Goal: Task Accomplishment & Management: Use online tool/utility

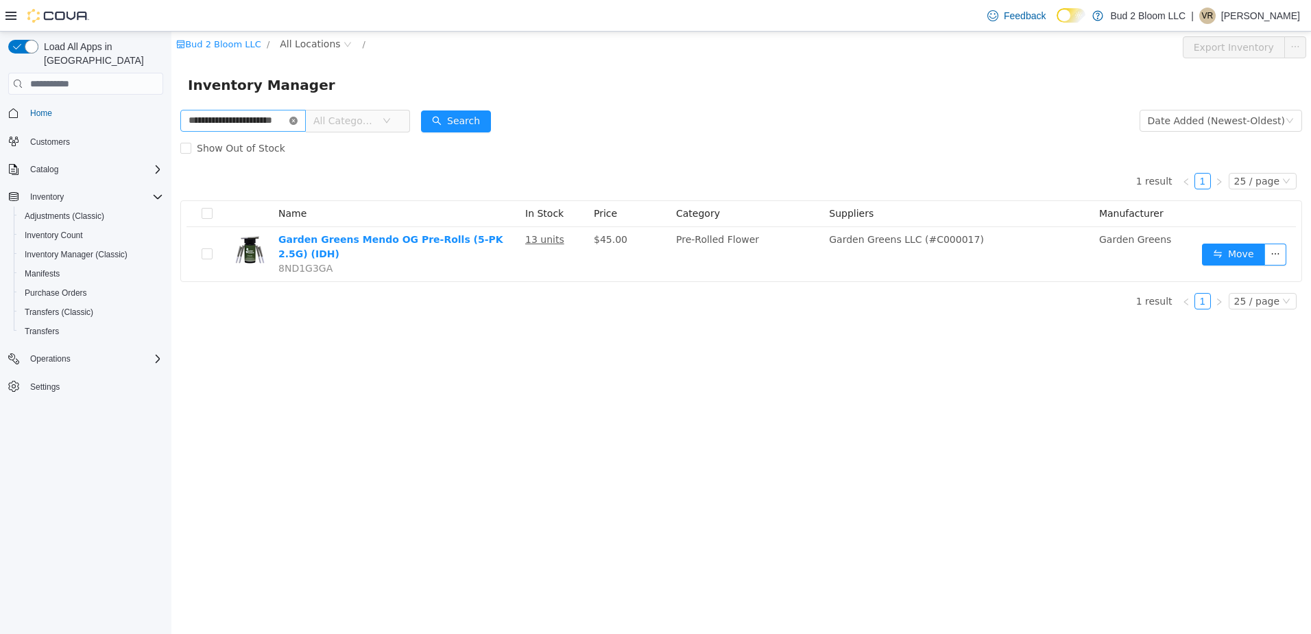
click at [298, 121] on icon "icon: close-circle" at bounding box center [293, 121] width 8 height 8
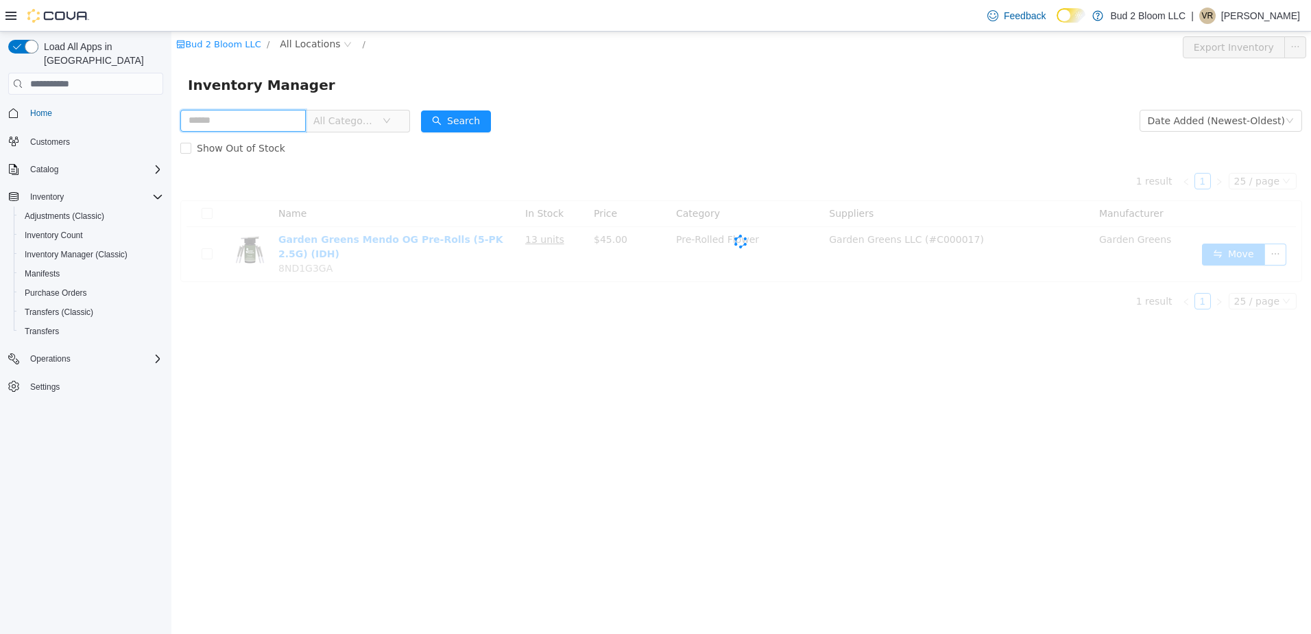
click at [275, 114] on input "text" at bounding box center [242, 121] width 125 height 22
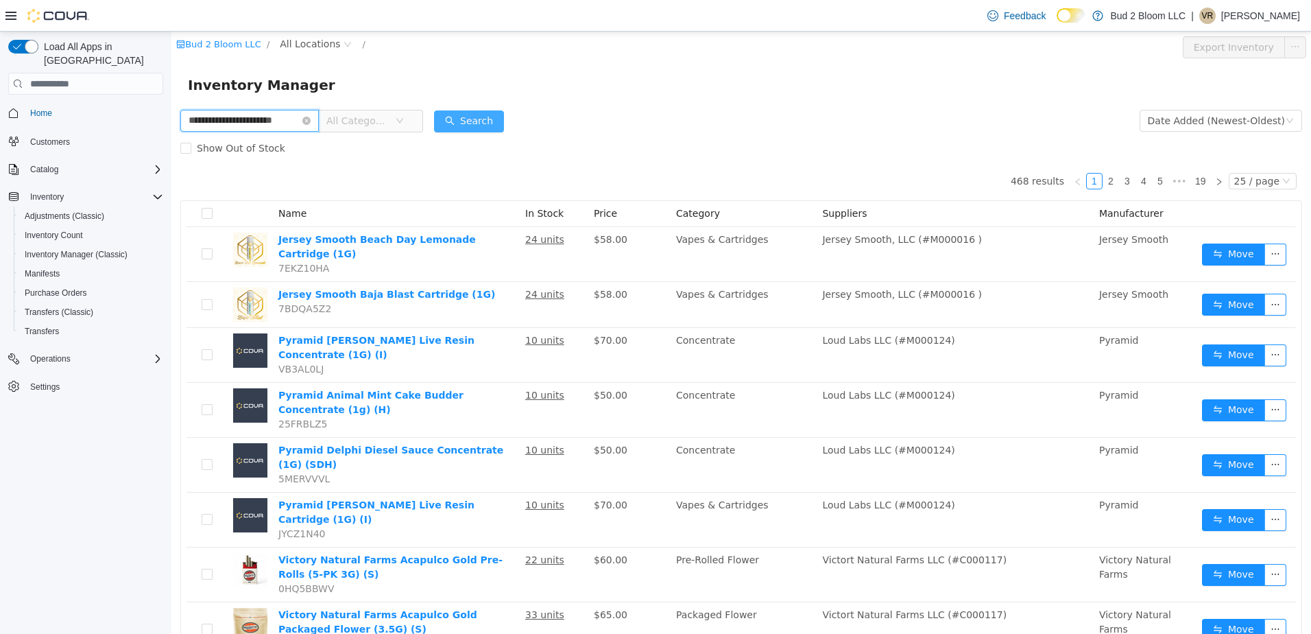
type input "**********"
click at [462, 123] on button "Search" at bounding box center [469, 121] width 70 height 22
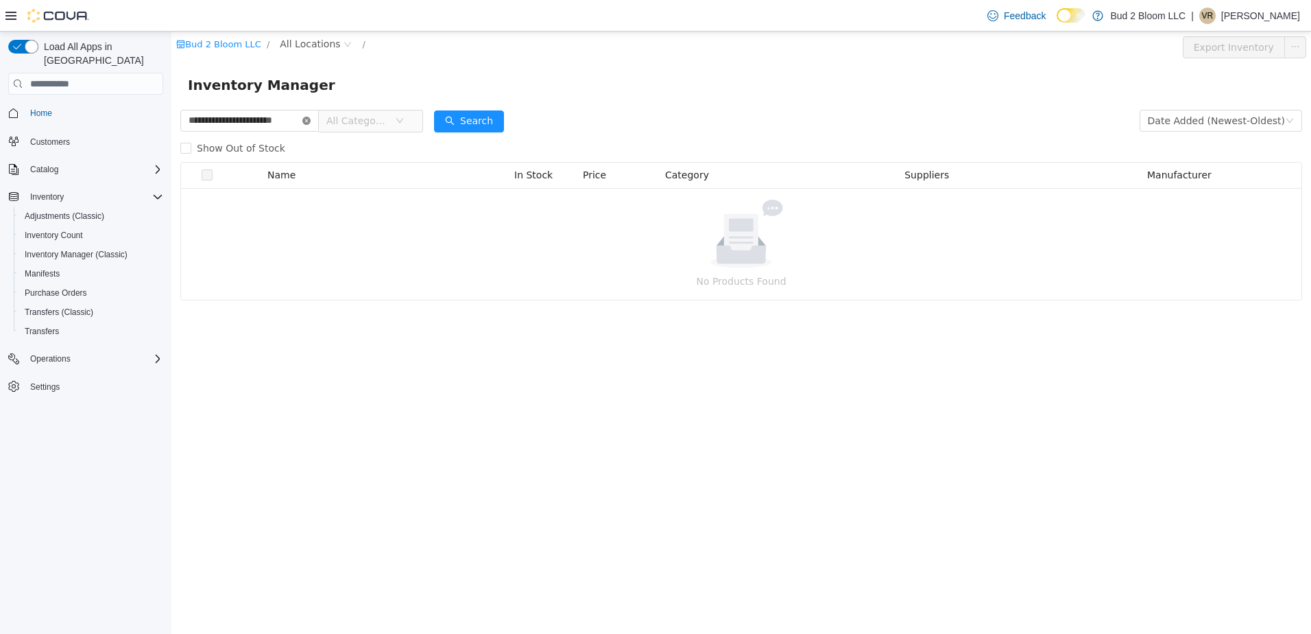
click at [305, 120] on icon "icon: close-circle" at bounding box center [306, 121] width 8 height 8
click at [285, 120] on input "text" at bounding box center [249, 121] width 139 height 22
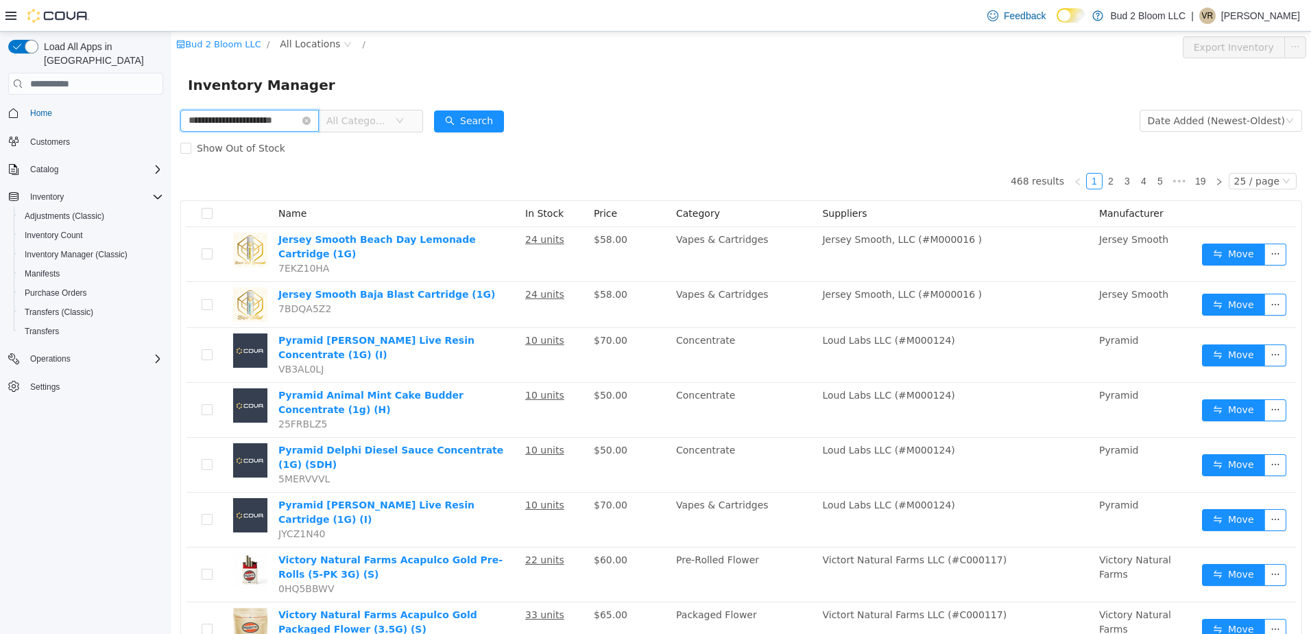
scroll to position [0, 17]
type input "**********"
click at [479, 125] on button "Search" at bounding box center [469, 121] width 70 height 22
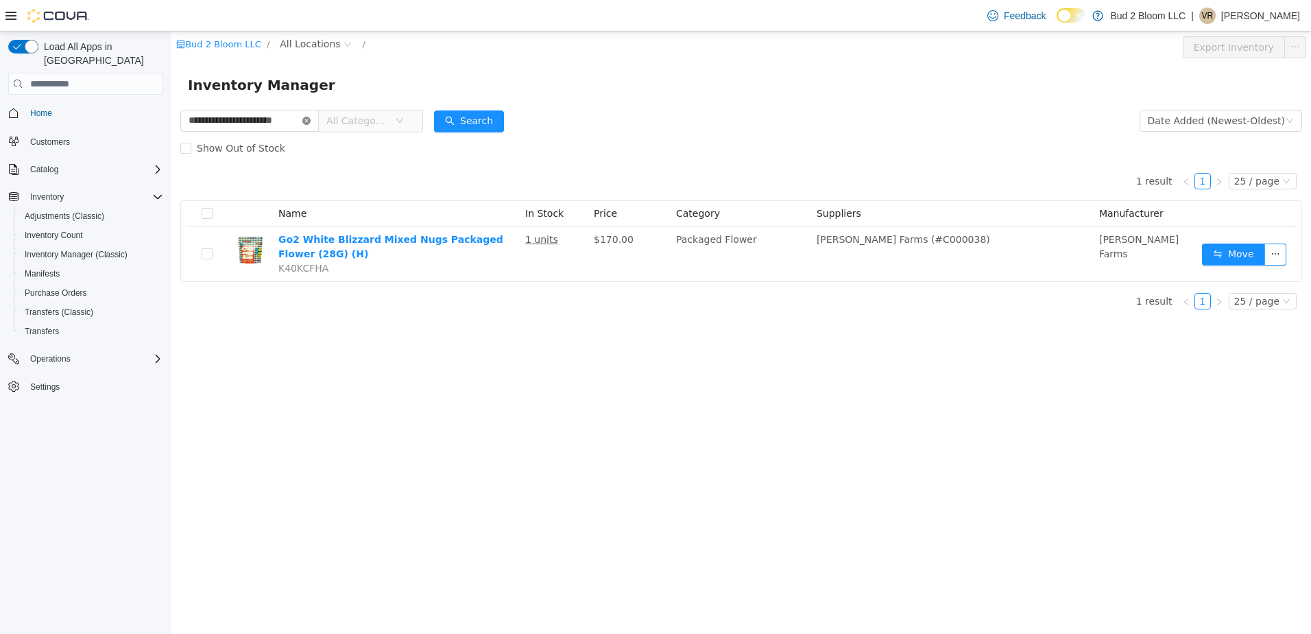
click at [307, 118] on icon "icon: close-circle" at bounding box center [306, 121] width 8 height 8
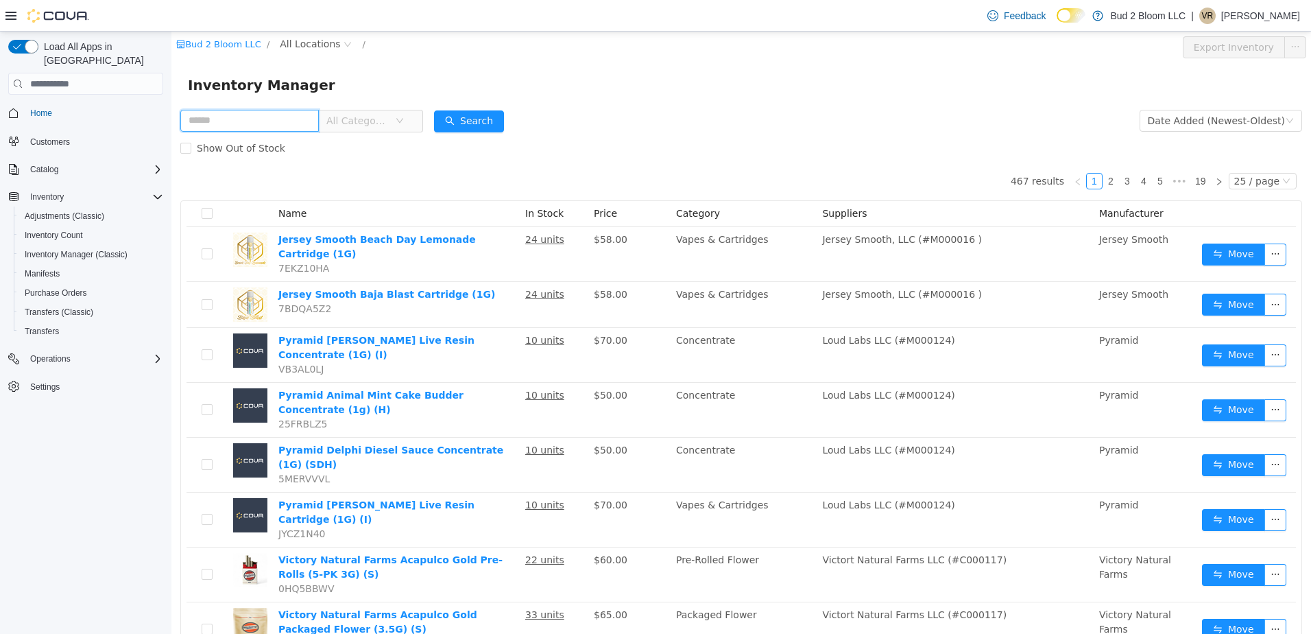
click at [252, 117] on input "text" at bounding box center [249, 121] width 139 height 22
type input "**********"
click at [454, 115] on button "Search" at bounding box center [469, 121] width 70 height 22
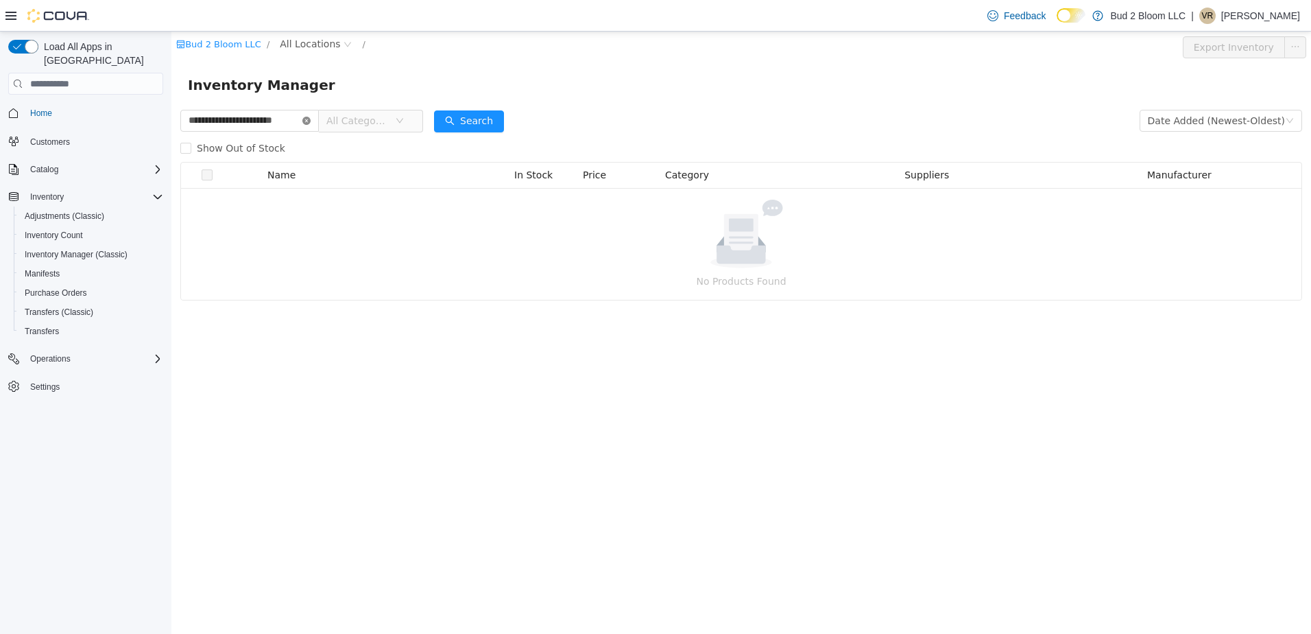
click at [305, 122] on icon "icon: close-circle" at bounding box center [306, 121] width 8 height 8
click at [278, 120] on input "text" at bounding box center [249, 121] width 139 height 22
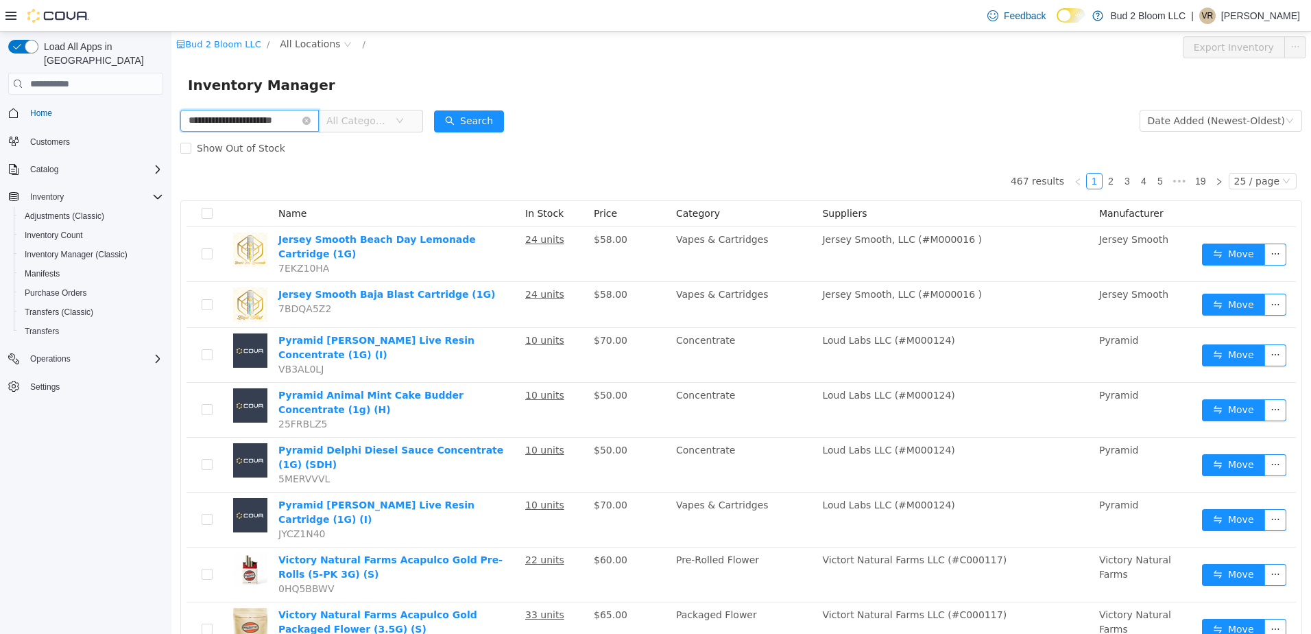
scroll to position [0, 16]
type input "**********"
click at [479, 121] on button "Search" at bounding box center [469, 121] width 70 height 22
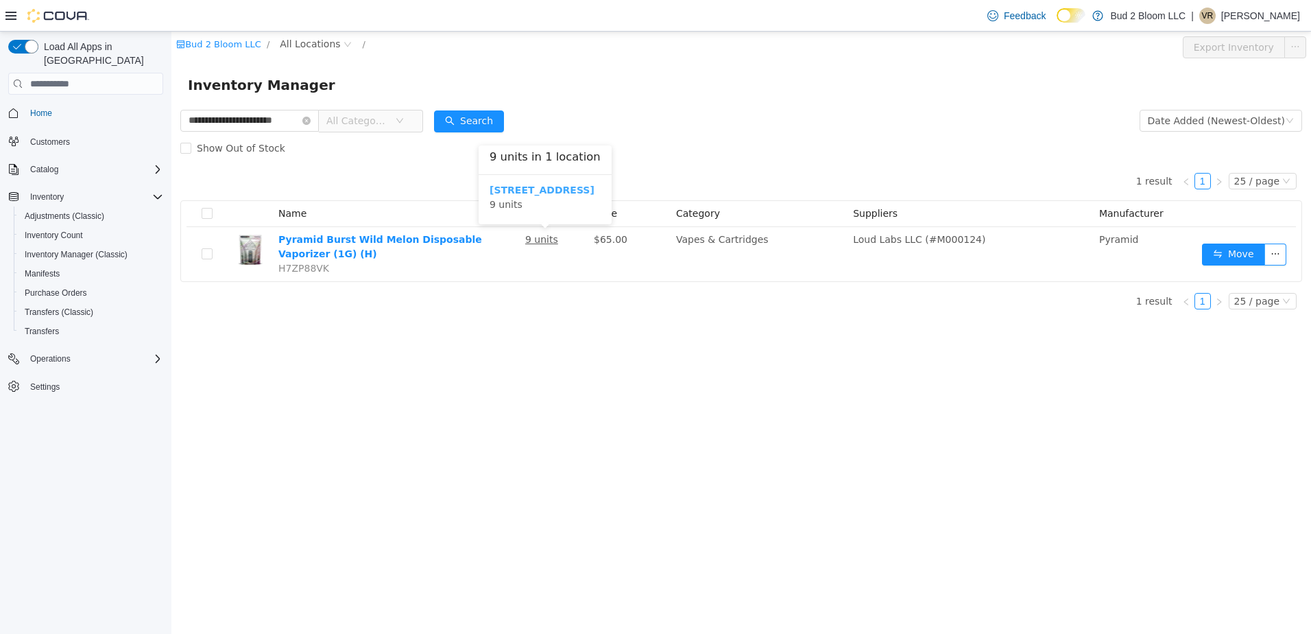
click at [540, 193] on b "[STREET_ADDRESS]" at bounding box center [542, 189] width 105 height 11
click at [297, 122] on icon "icon: close-circle" at bounding box center [293, 121] width 8 height 8
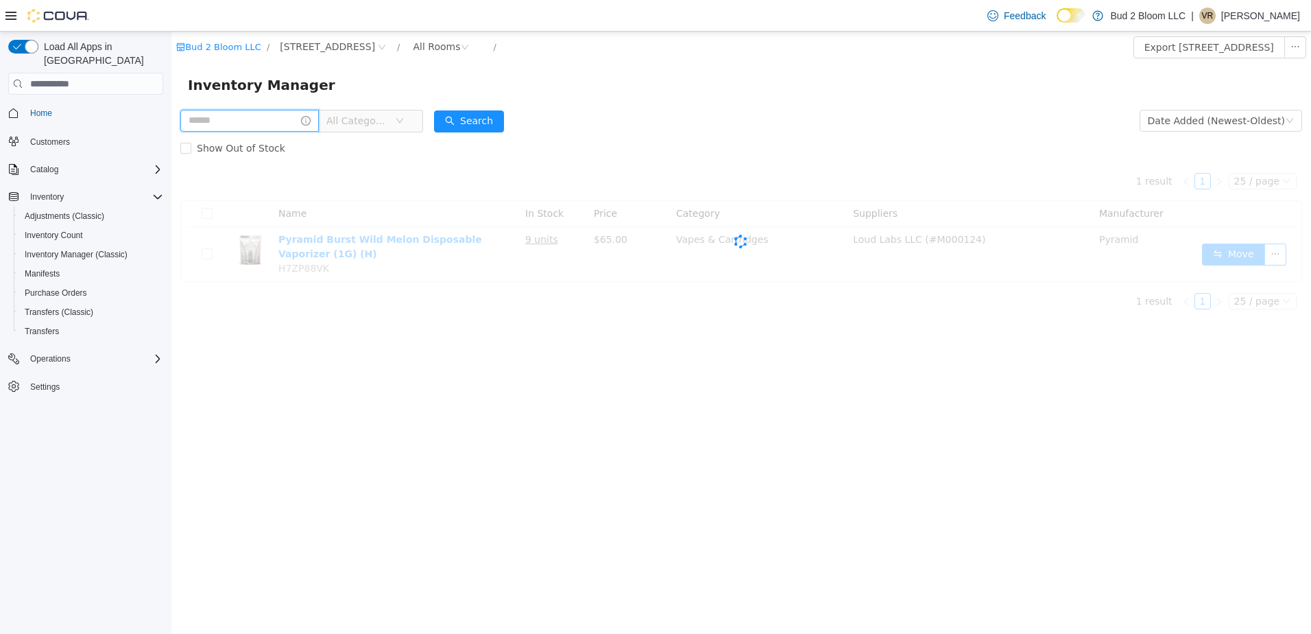
click at [287, 121] on input "text" at bounding box center [249, 121] width 139 height 22
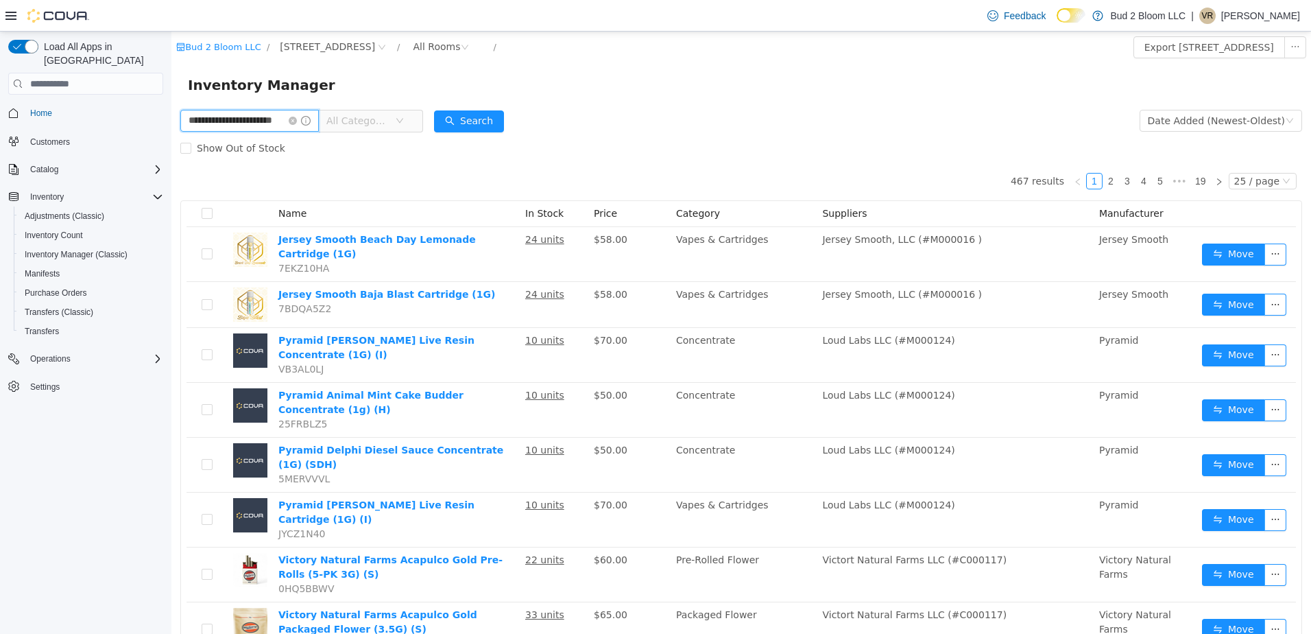
scroll to position [0, 16]
type input "**********"
click at [473, 123] on button "Search" at bounding box center [469, 121] width 70 height 22
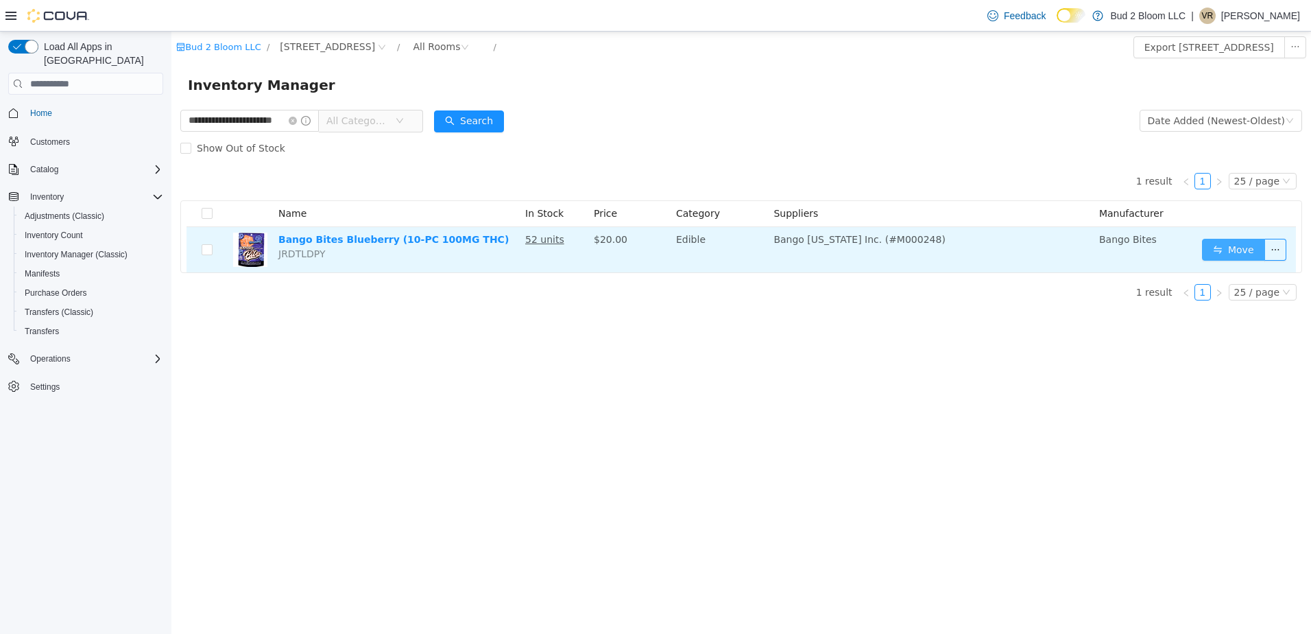
click at [1236, 252] on button "Move" at bounding box center [1233, 250] width 63 height 22
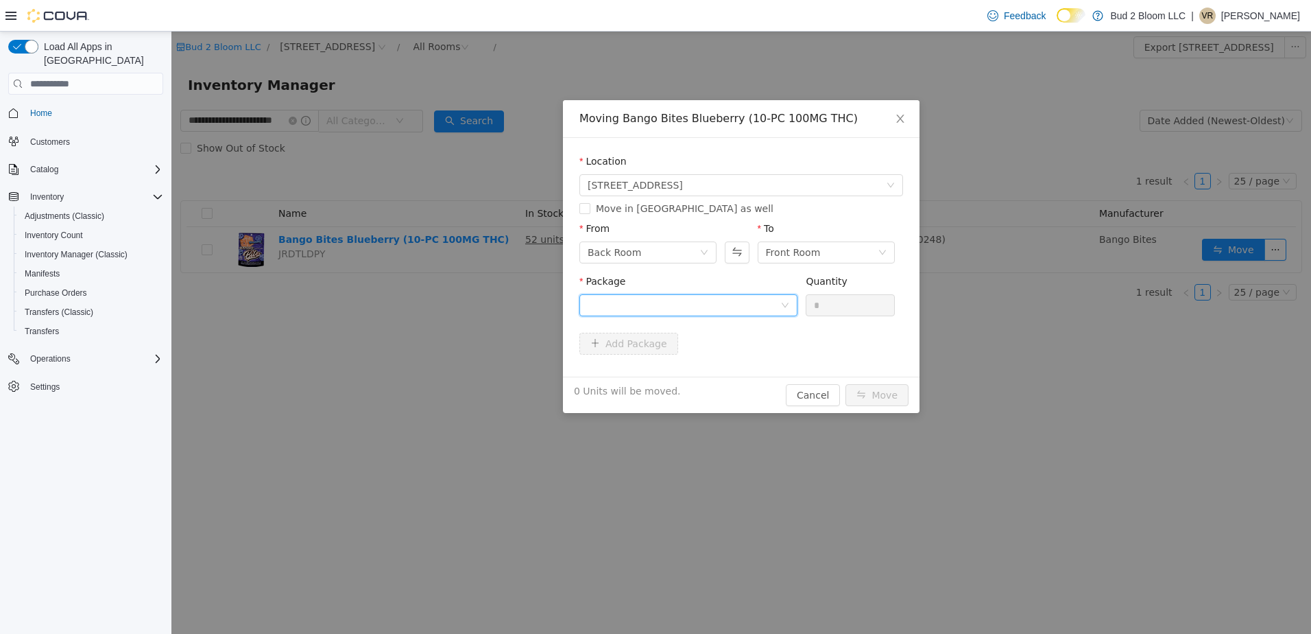
click at [670, 304] on div at bounding box center [684, 305] width 193 height 21
click at [671, 355] on strong "1A4110300007B71000004102" at bounding box center [669, 354] width 162 height 11
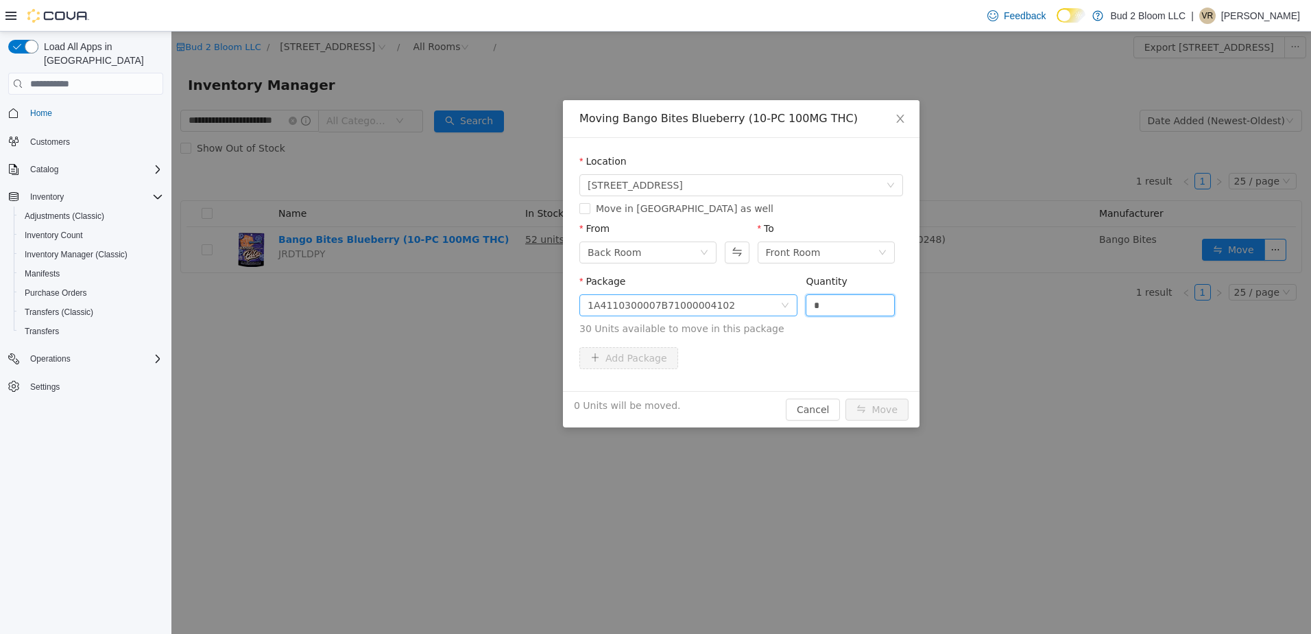
drag, startPoint x: 831, startPoint y: 304, endPoint x: 794, endPoint y: 300, distance: 37.3
click at [794, 300] on span "Package 1A4110300007B71000004102 Quantity * 30 Units available to move in this …" at bounding box center [741, 306] width 324 height 60
type input "**"
click at [870, 405] on button "Move" at bounding box center [877, 409] width 63 height 22
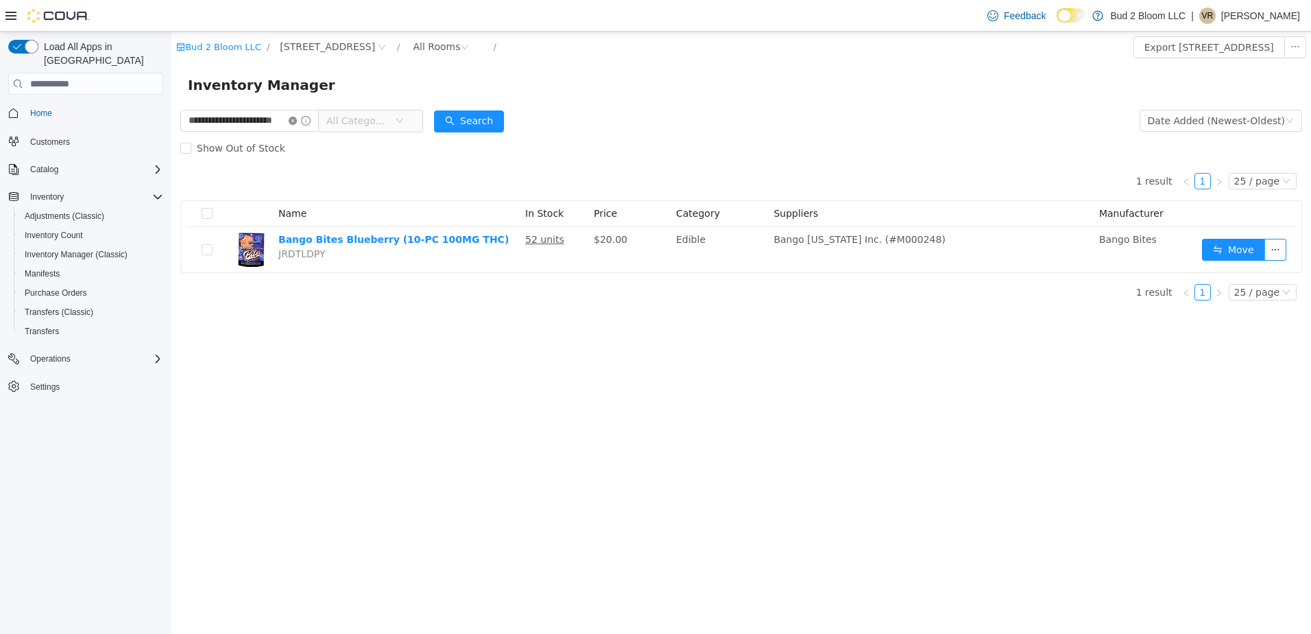
click at [297, 118] on icon "icon: close-circle" at bounding box center [293, 121] width 8 height 8
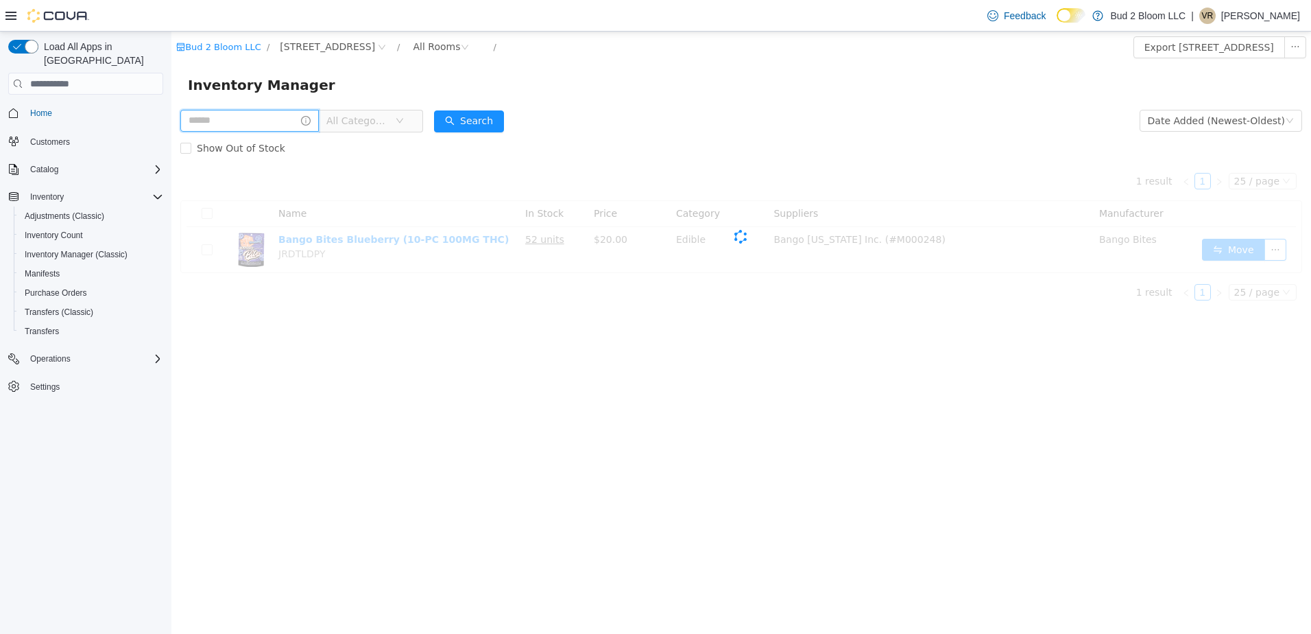
click at [289, 123] on input "text" at bounding box center [249, 121] width 139 height 22
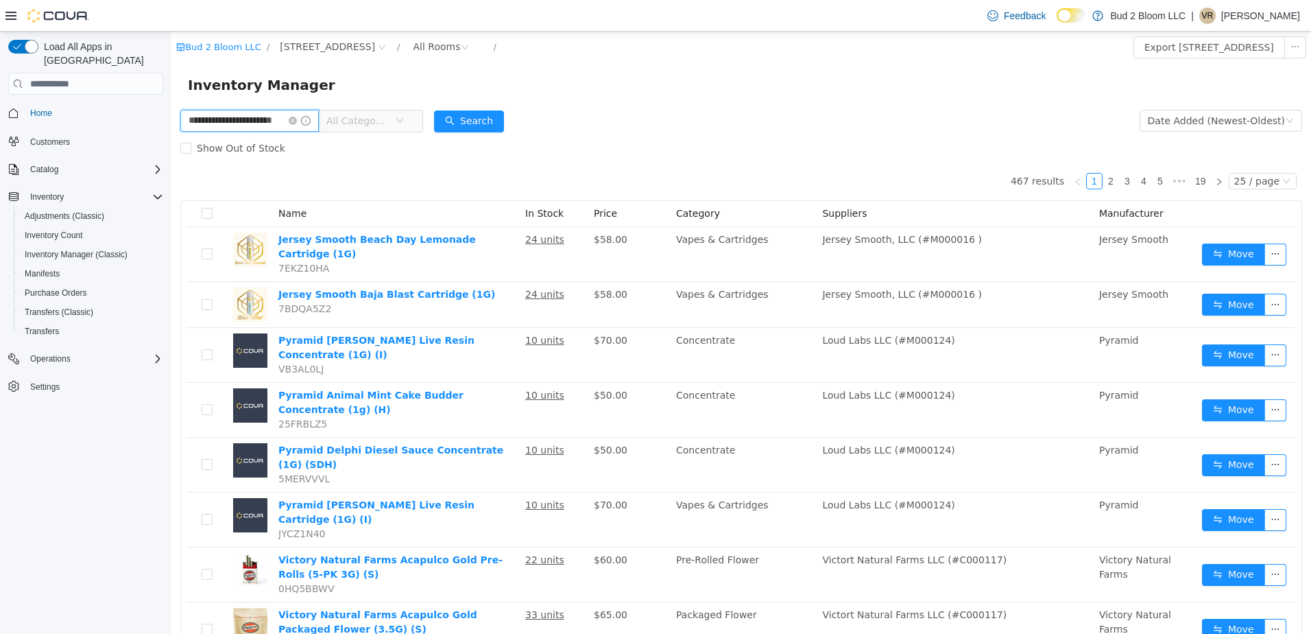
scroll to position [0, 16]
type input "**********"
click at [483, 119] on button "Search" at bounding box center [469, 121] width 70 height 22
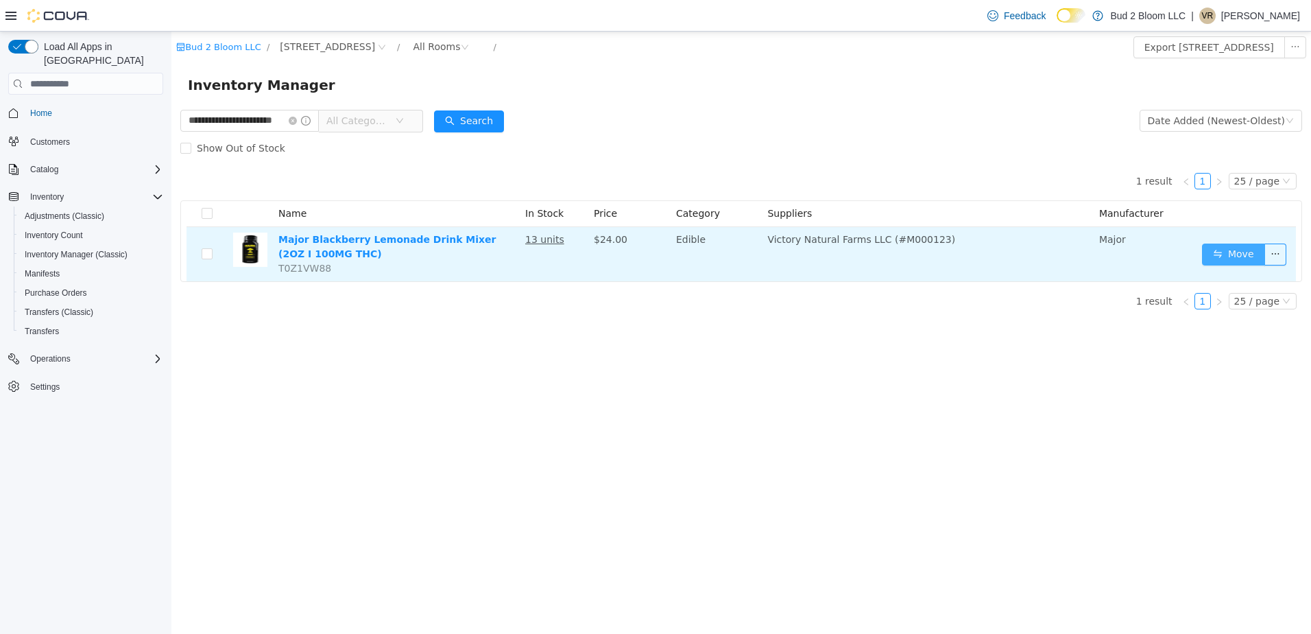
click at [1245, 256] on button "Move" at bounding box center [1233, 254] width 63 height 22
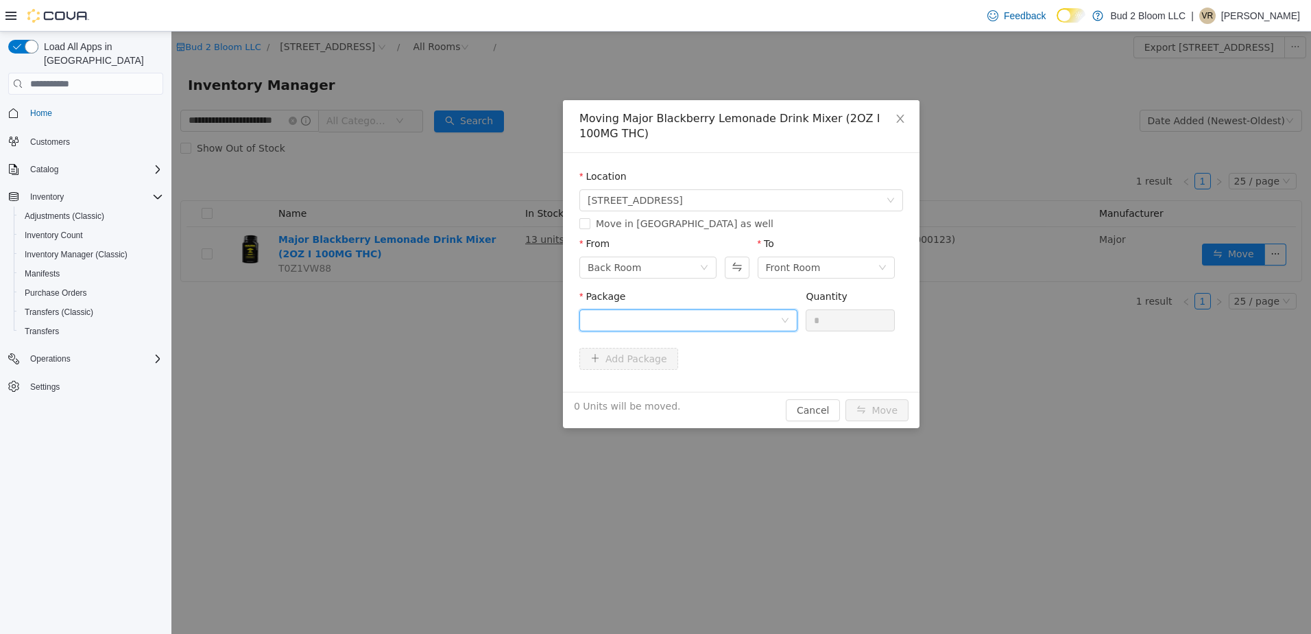
click at [642, 316] on div at bounding box center [684, 320] width 193 height 21
drag, startPoint x: 684, startPoint y: 368, endPoint x: 719, endPoint y: 359, distance: 36.3
click at [686, 369] on strong "1A4110300006C99000026249" at bounding box center [668, 369] width 161 height 11
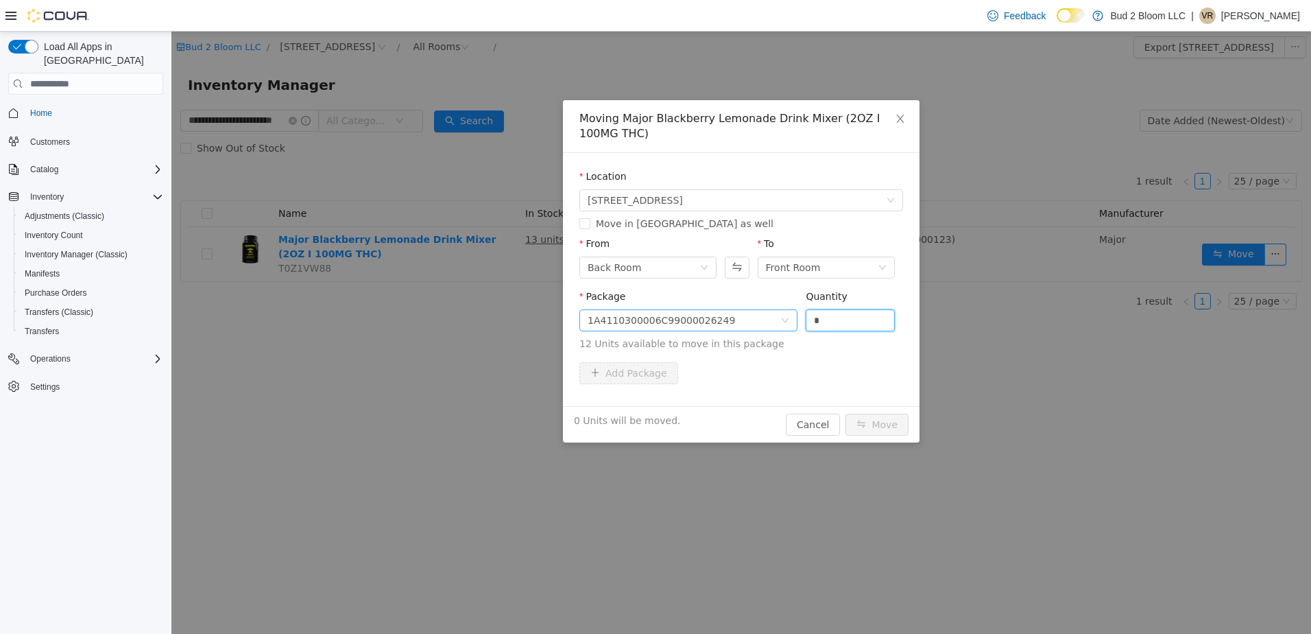
drag, startPoint x: 838, startPoint y: 323, endPoint x: 788, endPoint y: 319, distance: 50.2
click at [788, 319] on span "Package 1A4110300006C99000026249 Quantity * 12 Units available to move in this …" at bounding box center [741, 321] width 324 height 60
type input "**"
click at [846, 414] on button "Move" at bounding box center [877, 425] width 63 height 22
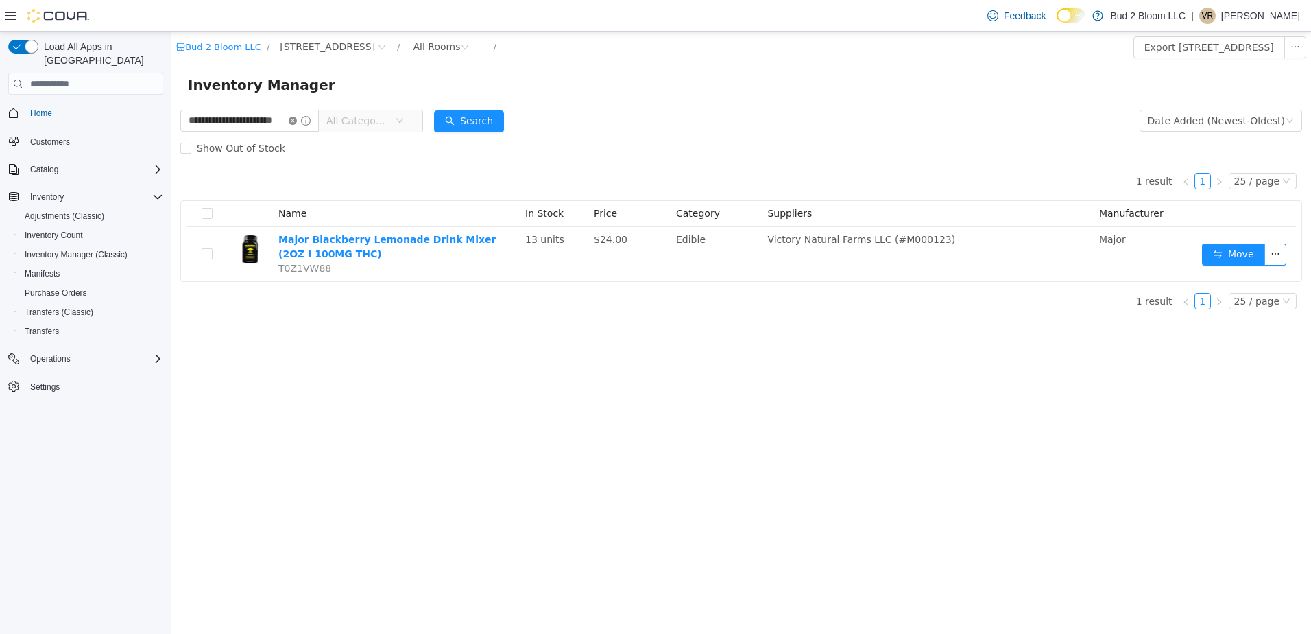
click at [297, 121] on icon "icon: close-circle" at bounding box center [293, 121] width 8 height 8
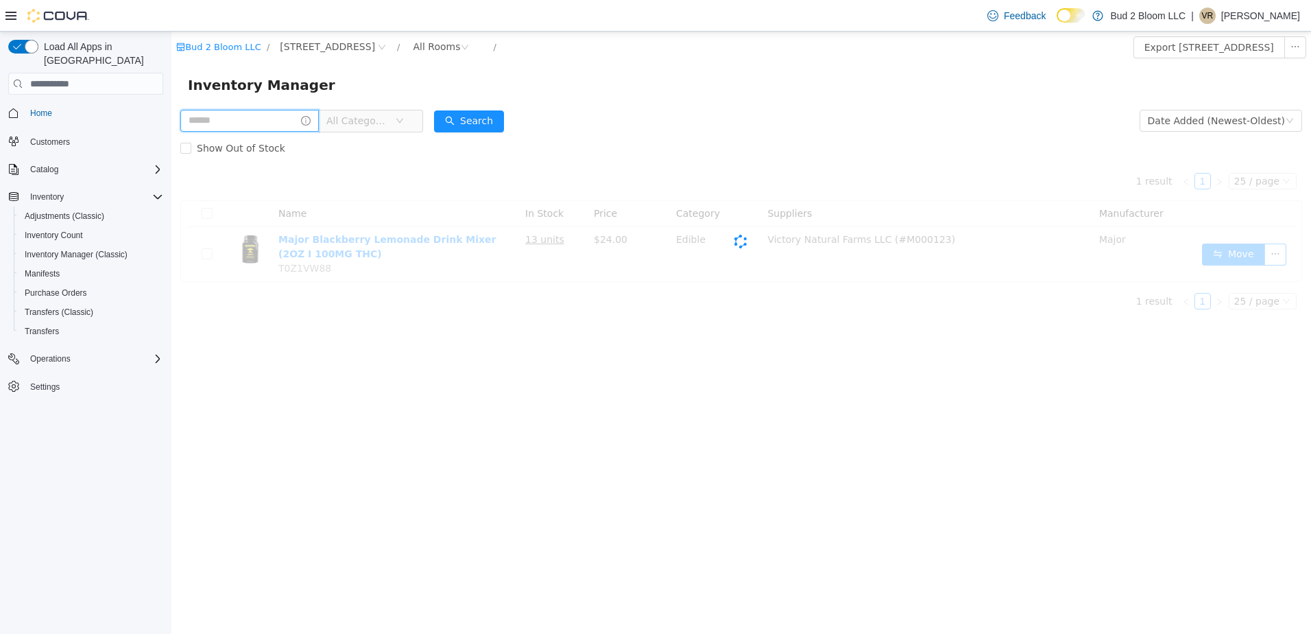
click at [248, 118] on input "text" at bounding box center [249, 121] width 139 height 22
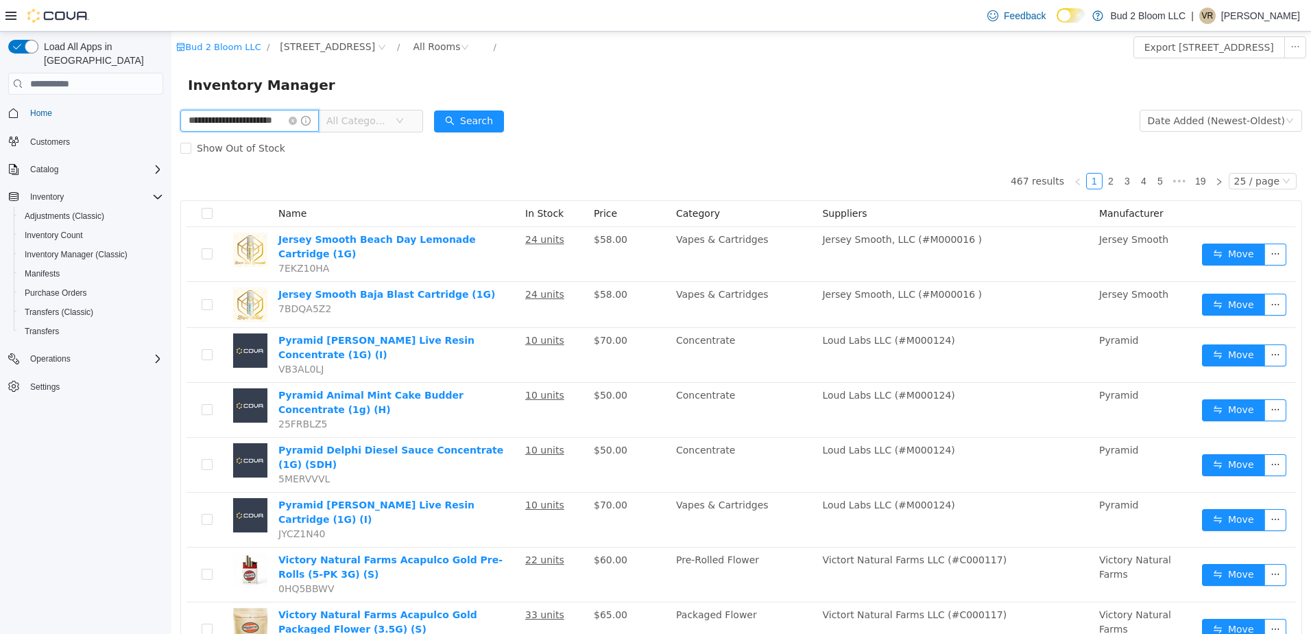
scroll to position [0, 16]
type input "**********"
click at [464, 122] on button "Search" at bounding box center [469, 121] width 70 height 22
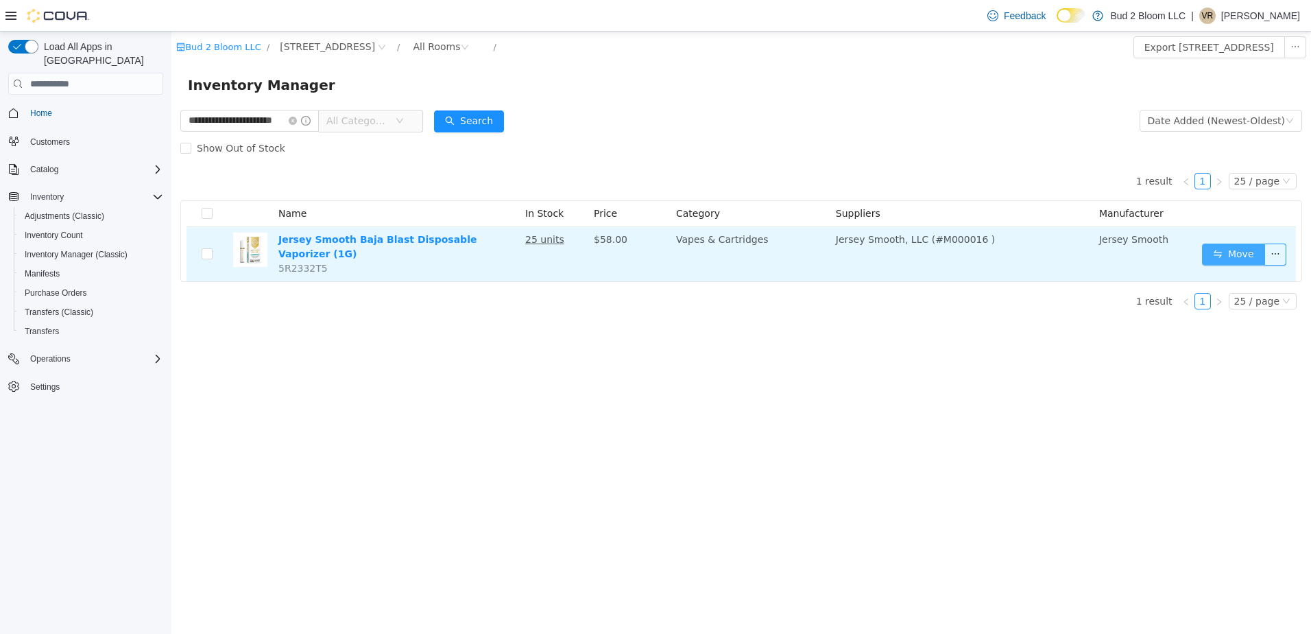
click at [1235, 246] on button "Move" at bounding box center [1233, 254] width 63 height 22
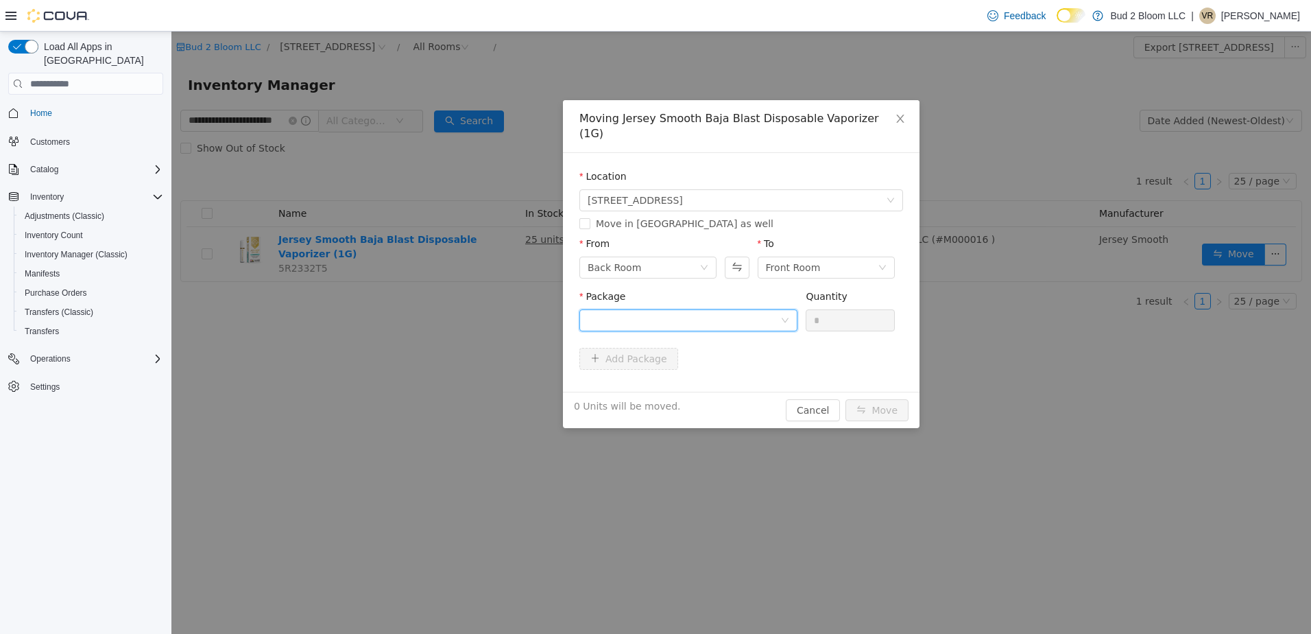
click at [665, 310] on div at bounding box center [684, 320] width 193 height 21
click at [709, 357] on strong "1A41103000046B5000005061" at bounding box center [669, 354] width 162 height 11
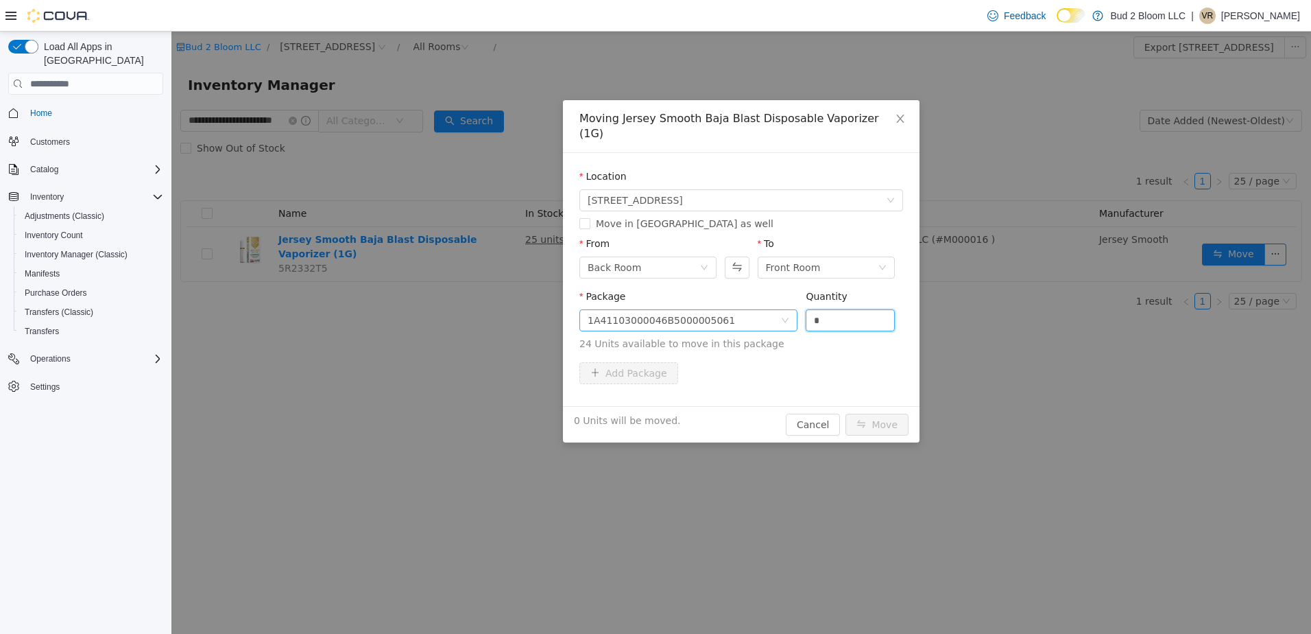
drag, startPoint x: 825, startPoint y: 304, endPoint x: 798, endPoint y: 302, distance: 27.5
click at [798, 302] on span "Package 1A41103000046B5000005061 Quantity * 24 Units available to move in this …" at bounding box center [741, 321] width 324 height 60
type input "**"
click at [846, 414] on button "Move" at bounding box center [877, 425] width 63 height 22
